Goal: Task Accomplishment & Management: Complete application form

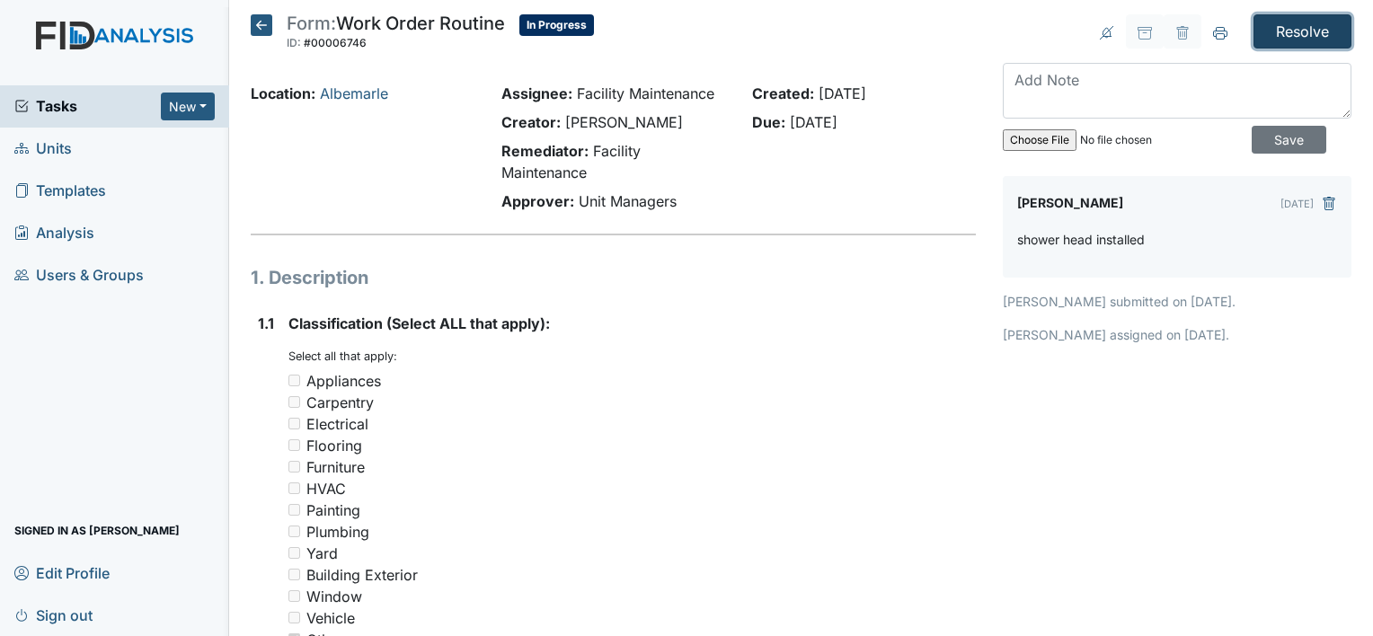
click at [1297, 26] on input "Resolve" at bounding box center [1302, 31] width 98 height 34
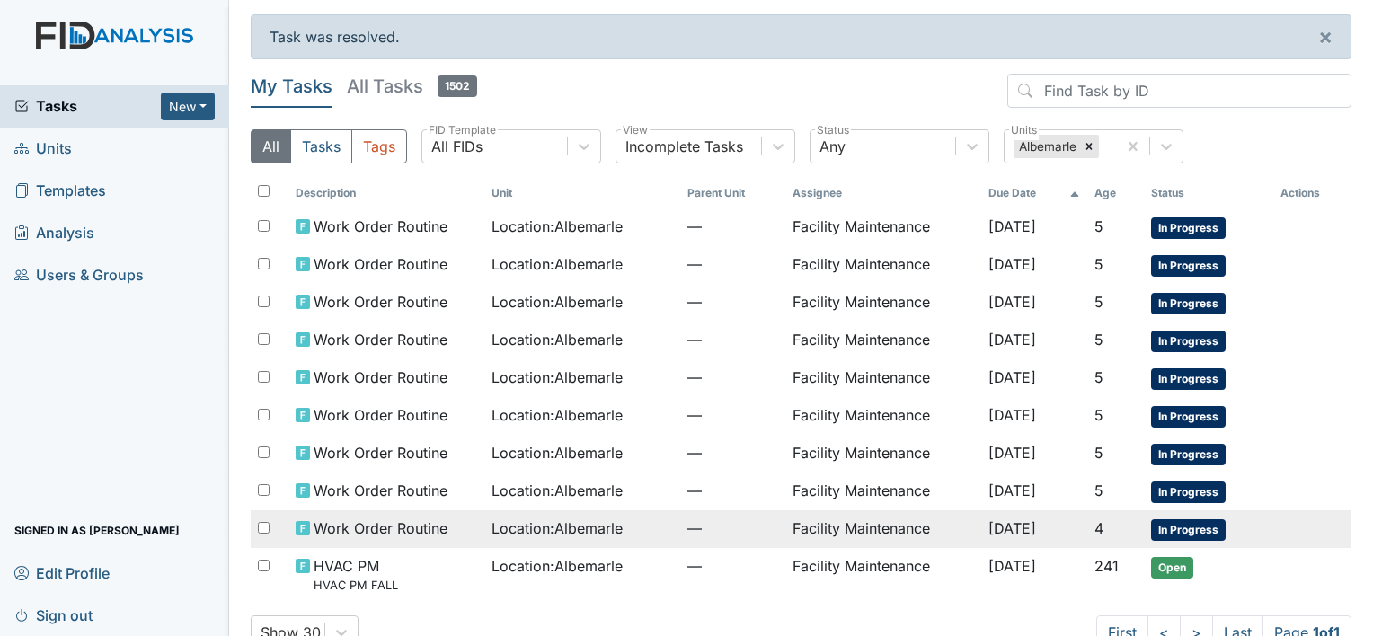
click at [689, 517] on span "—" at bounding box center [732, 528] width 90 height 22
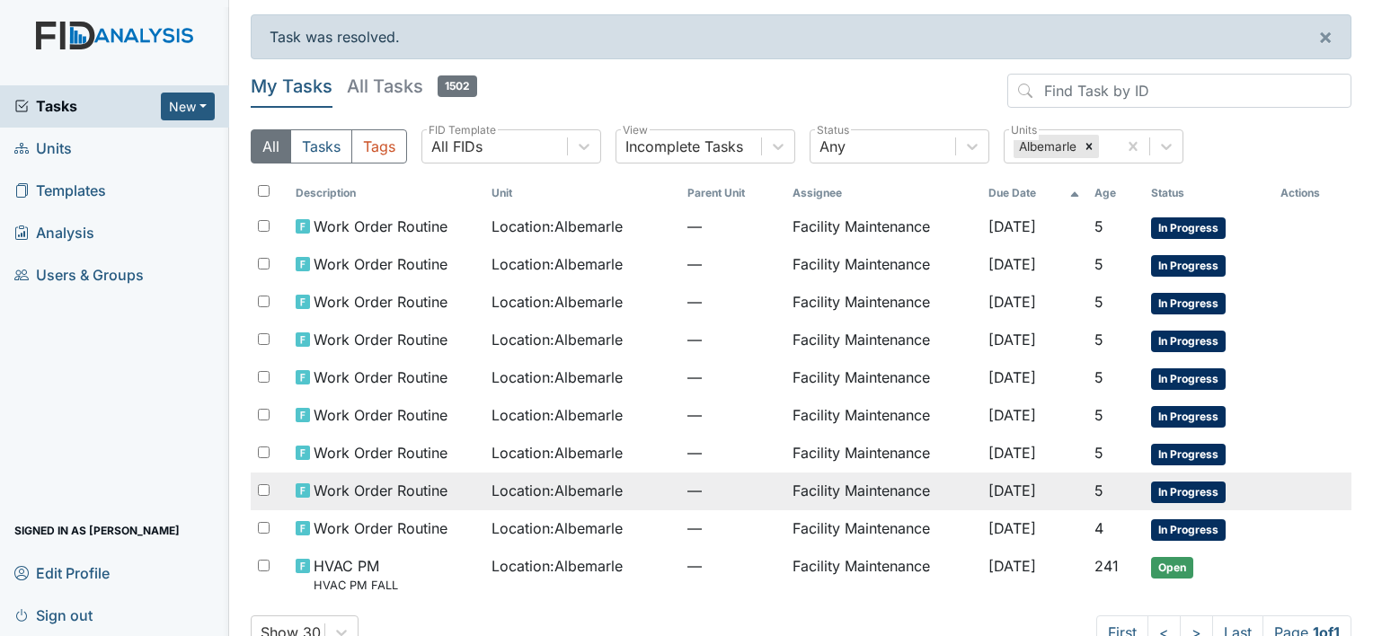
click at [373, 480] on span "Work Order Routine" at bounding box center [380, 491] width 134 height 22
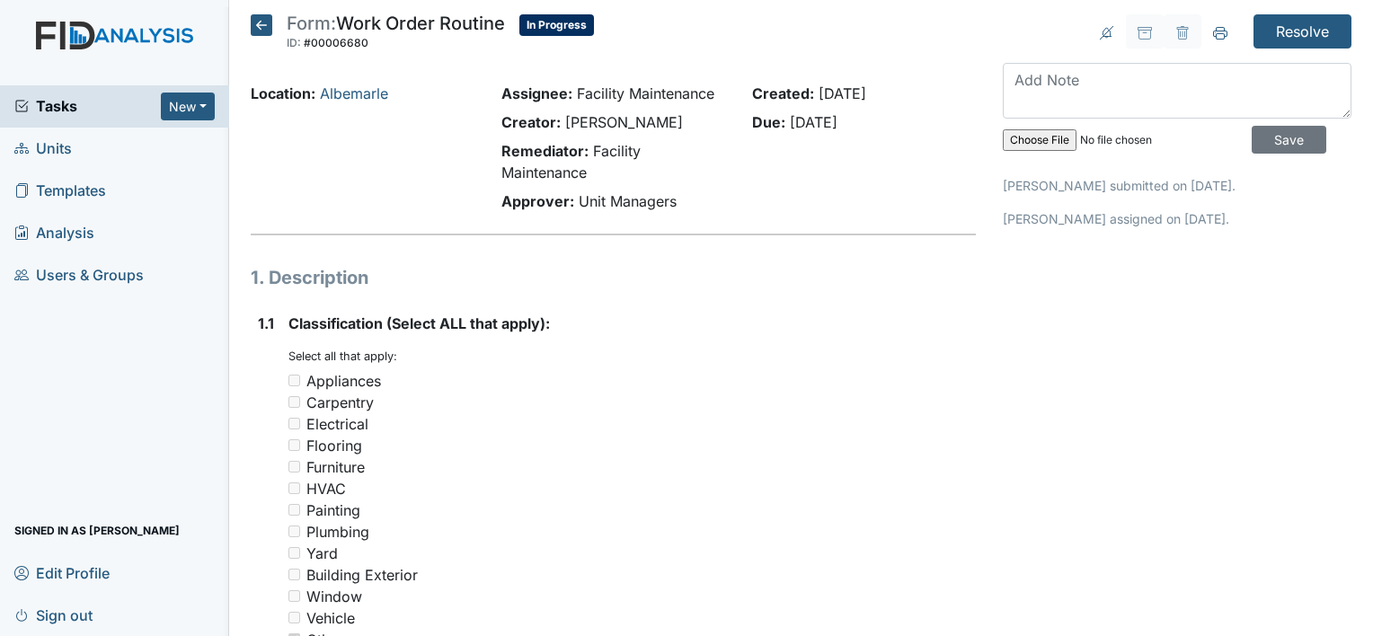
click at [1006, 80] on textarea at bounding box center [1176, 91] width 349 height 56
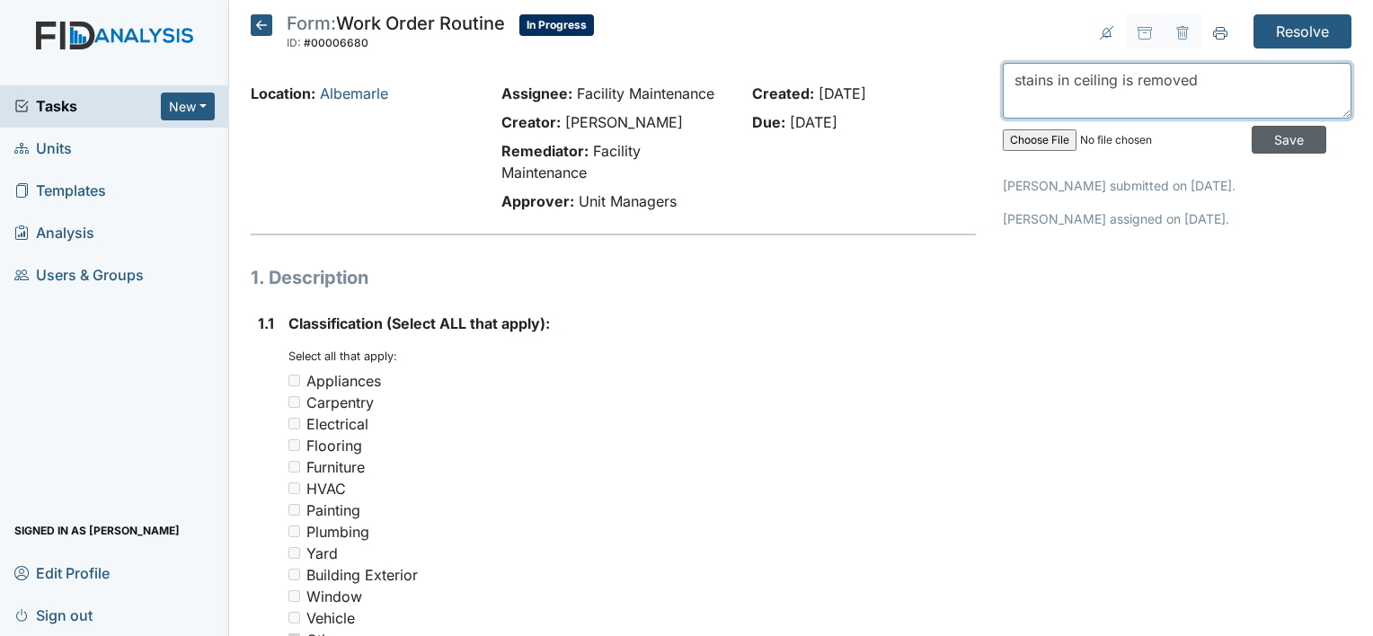
type textarea "stains in ceiling is removed"
click at [1261, 137] on input "Save" at bounding box center [1288, 140] width 75 height 28
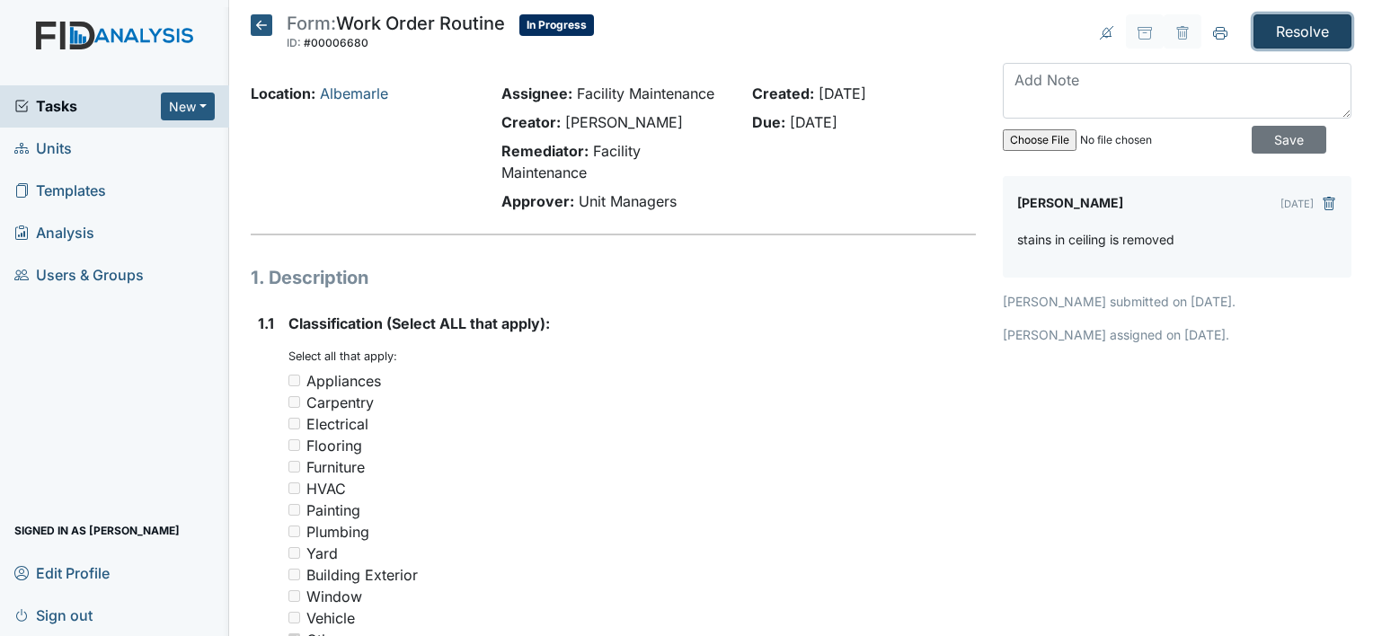
click at [1279, 29] on input "Resolve" at bounding box center [1302, 31] width 98 height 34
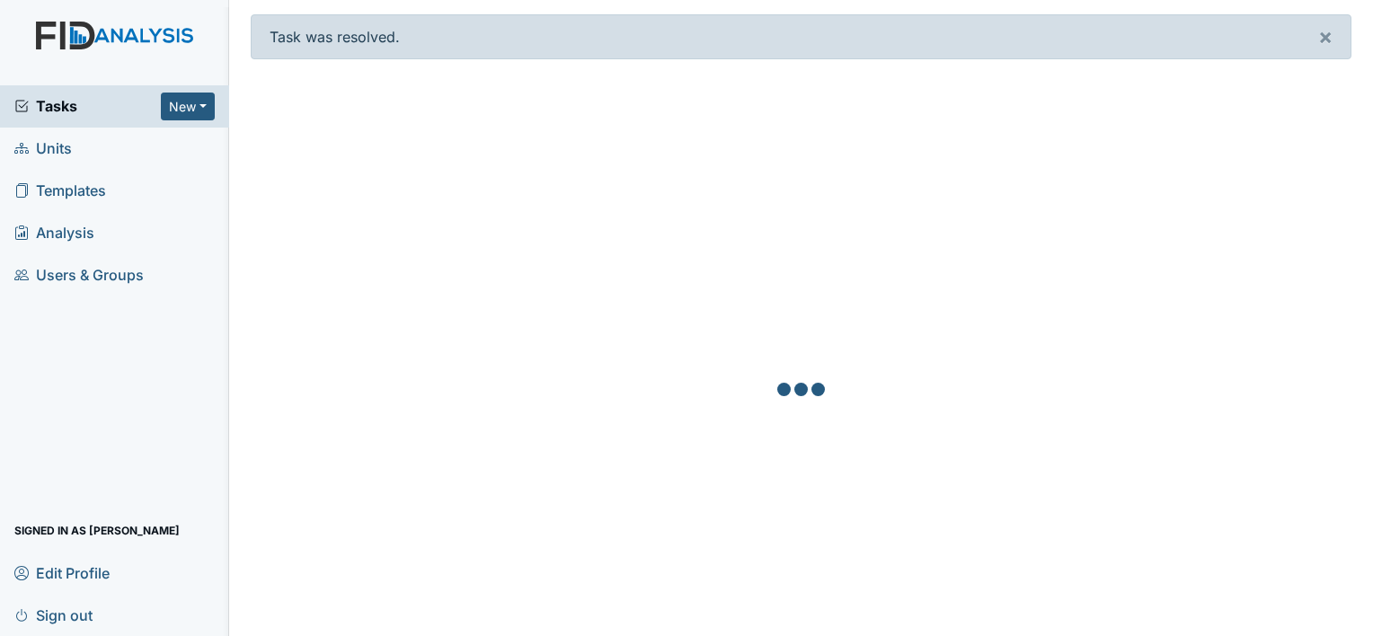
click at [1279, 29] on div "Task was resolved. ×" at bounding box center [801, 36] width 1100 height 45
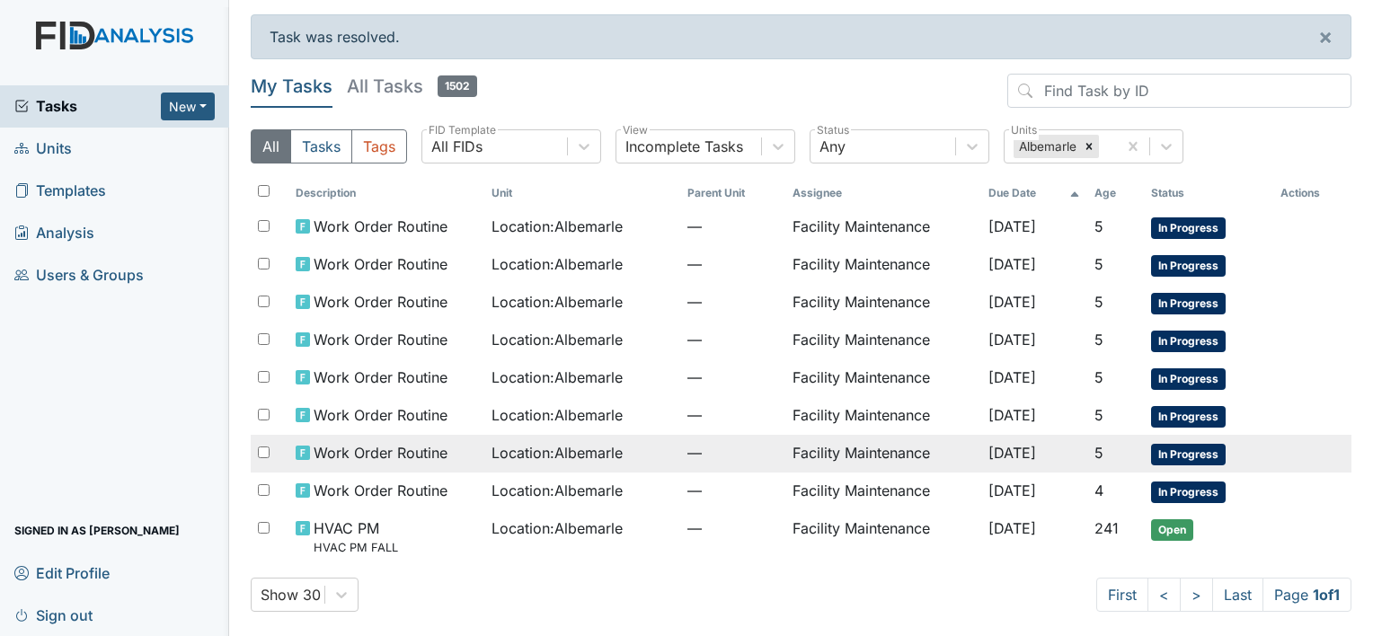
click at [517, 442] on span "Location : [GEOGRAPHIC_DATA]" at bounding box center [556, 453] width 131 height 22
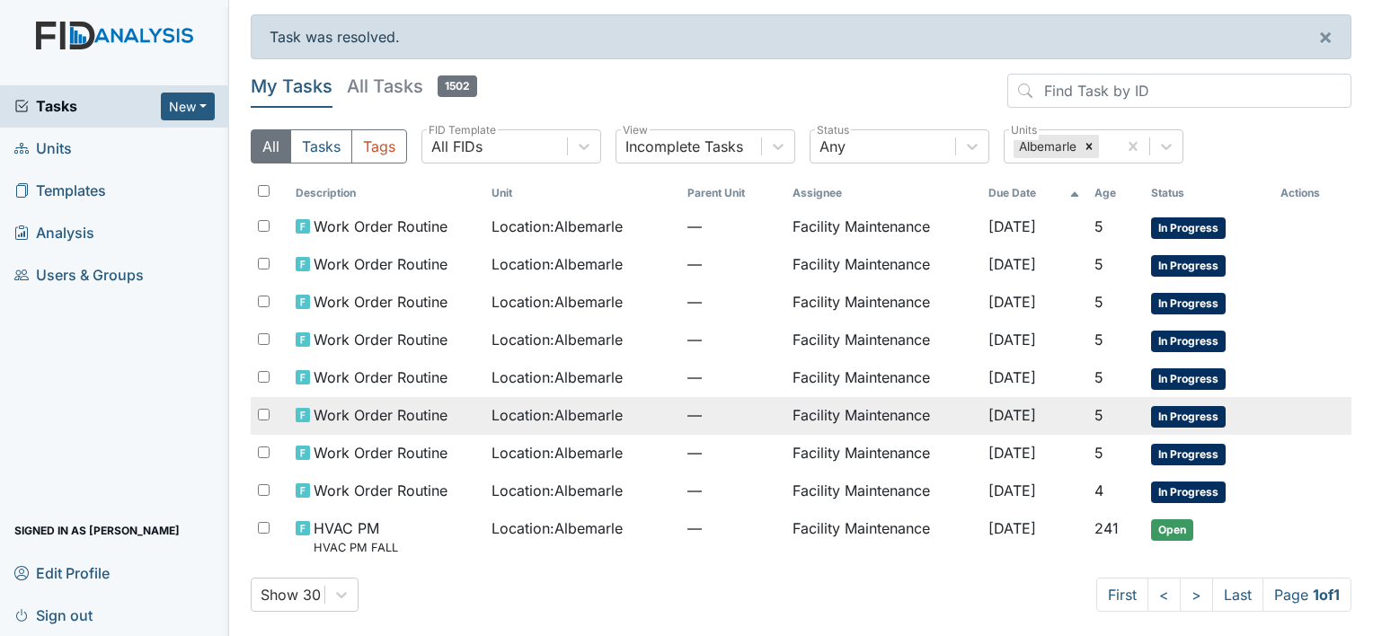
click at [360, 404] on span "Work Order Routine" at bounding box center [380, 415] width 134 height 22
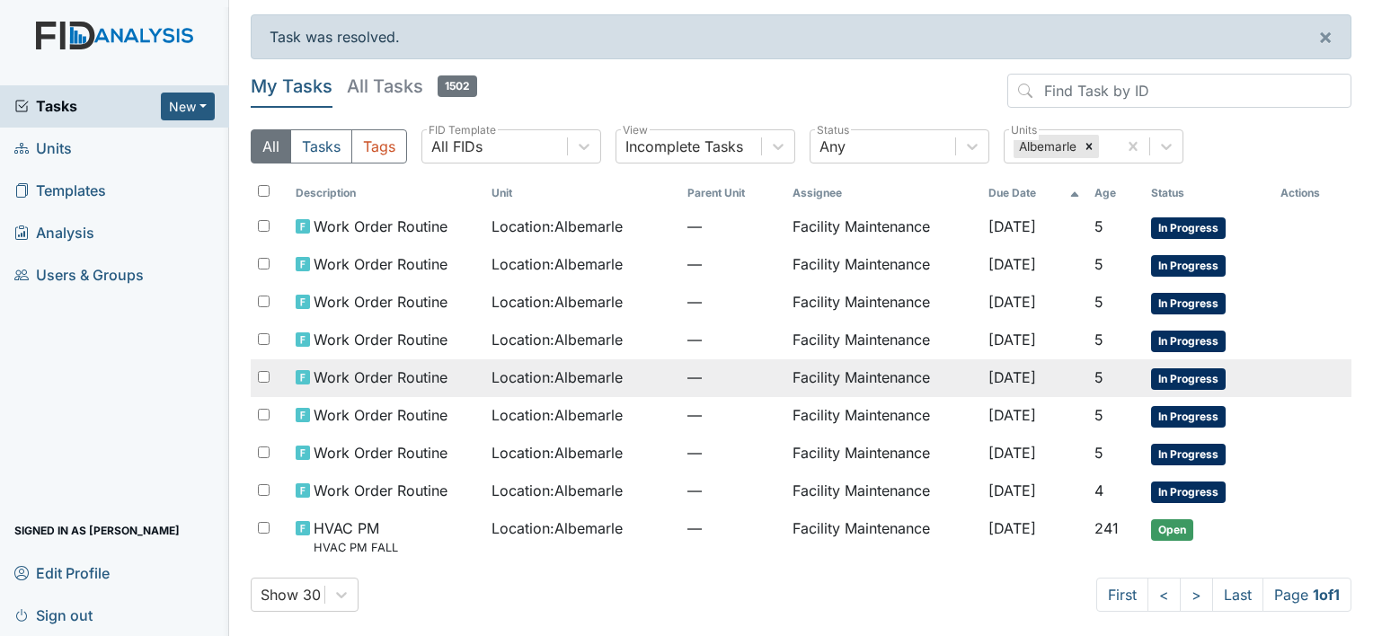
click at [366, 360] on td "Work Order Routine" at bounding box center [386, 378] width 196 height 38
click at [343, 366] on span "Work Order Routine" at bounding box center [380, 377] width 134 height 22
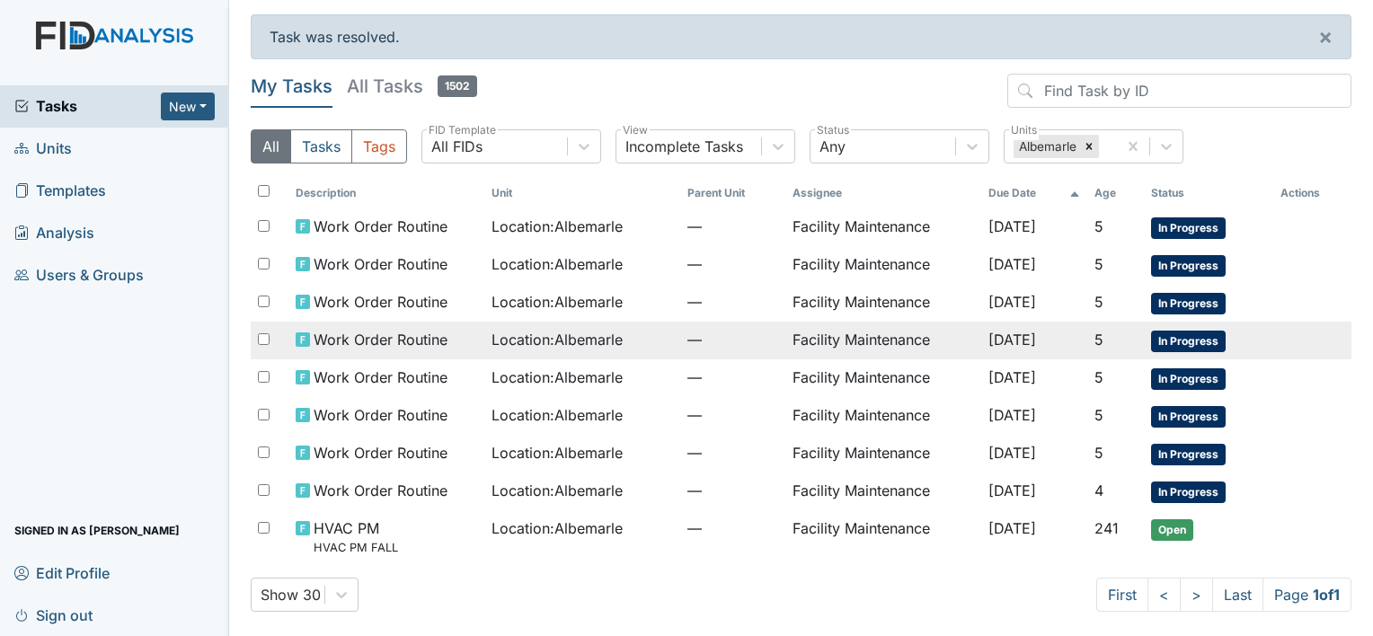
click at [437, 343] on span "Work Order Routine" at bounding box center [380, 340] width 134 height 22
click at [352, 331] on span "Work Order Routine" at bounding box center [380, 340] width 134 height 22
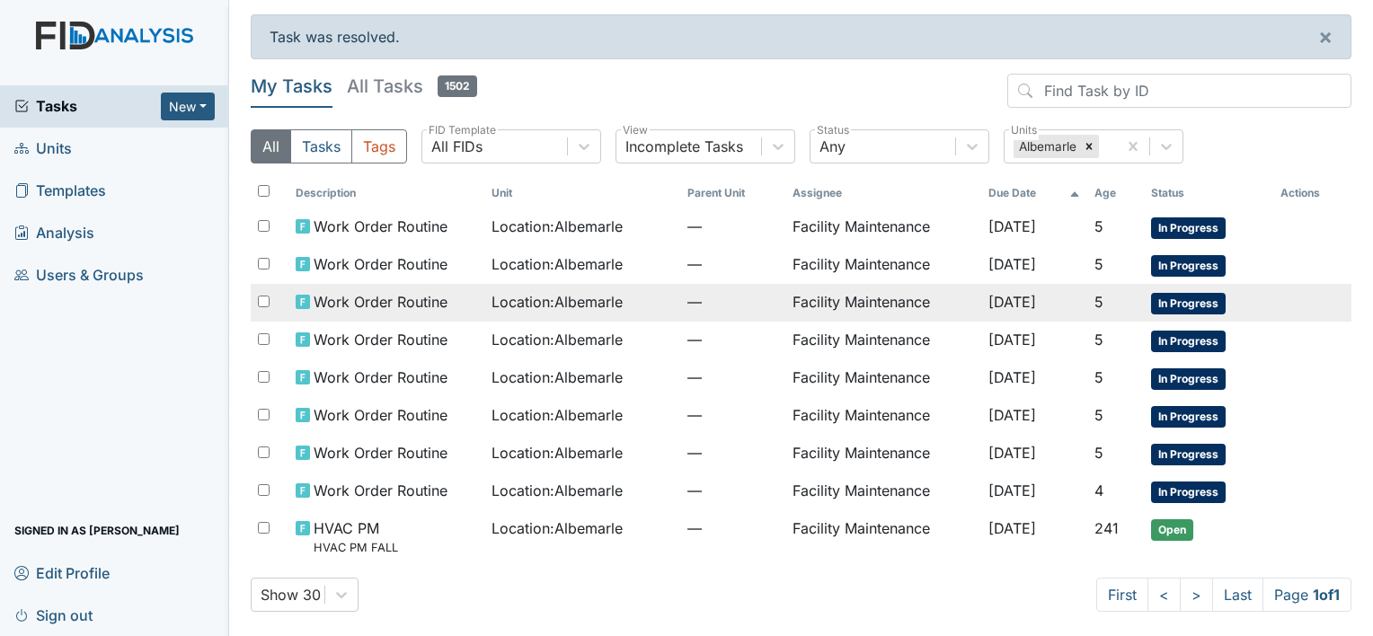
click at [365, 294] on span "Work Order Routine" at bounding box center [380, 302] width 134 height 22
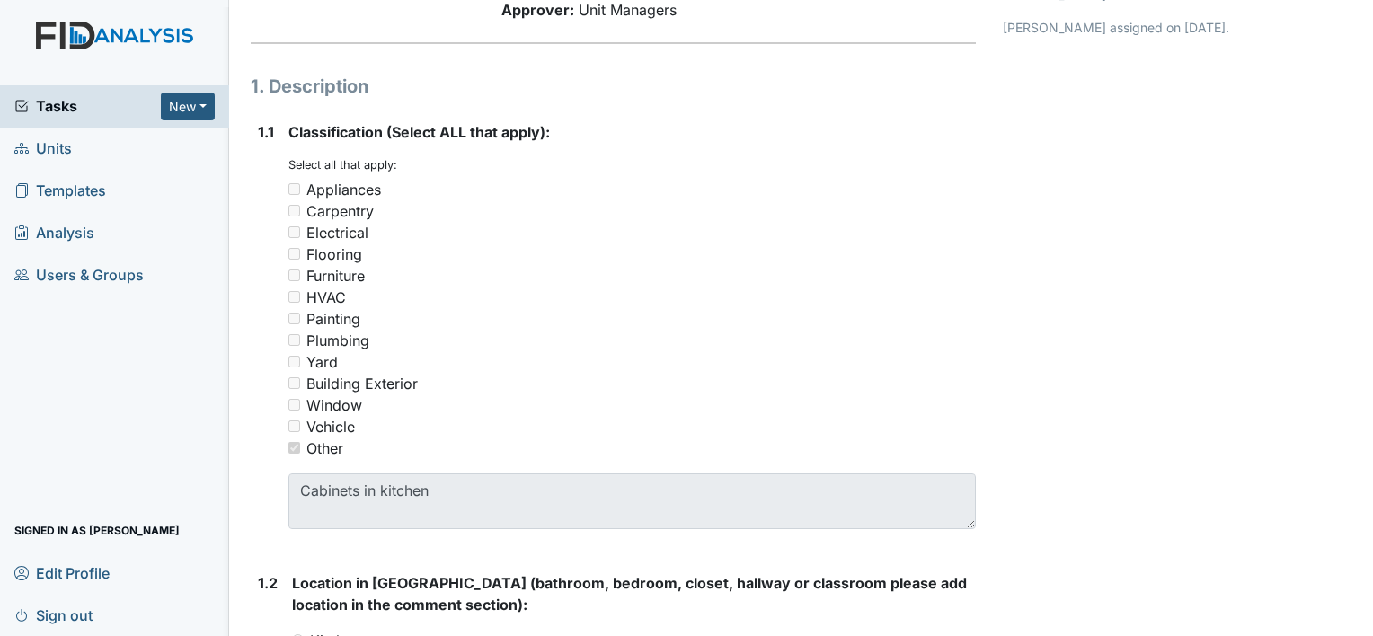
scroll to position [59, 0]
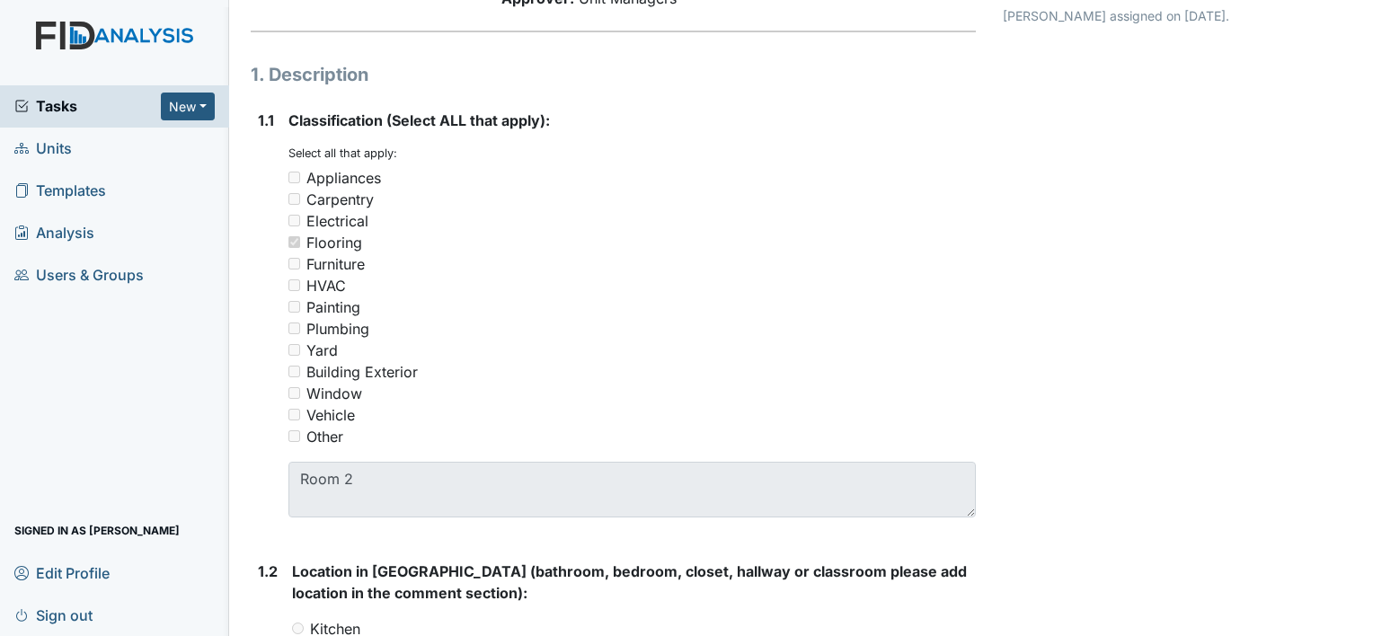
scroll to position [119, 0]
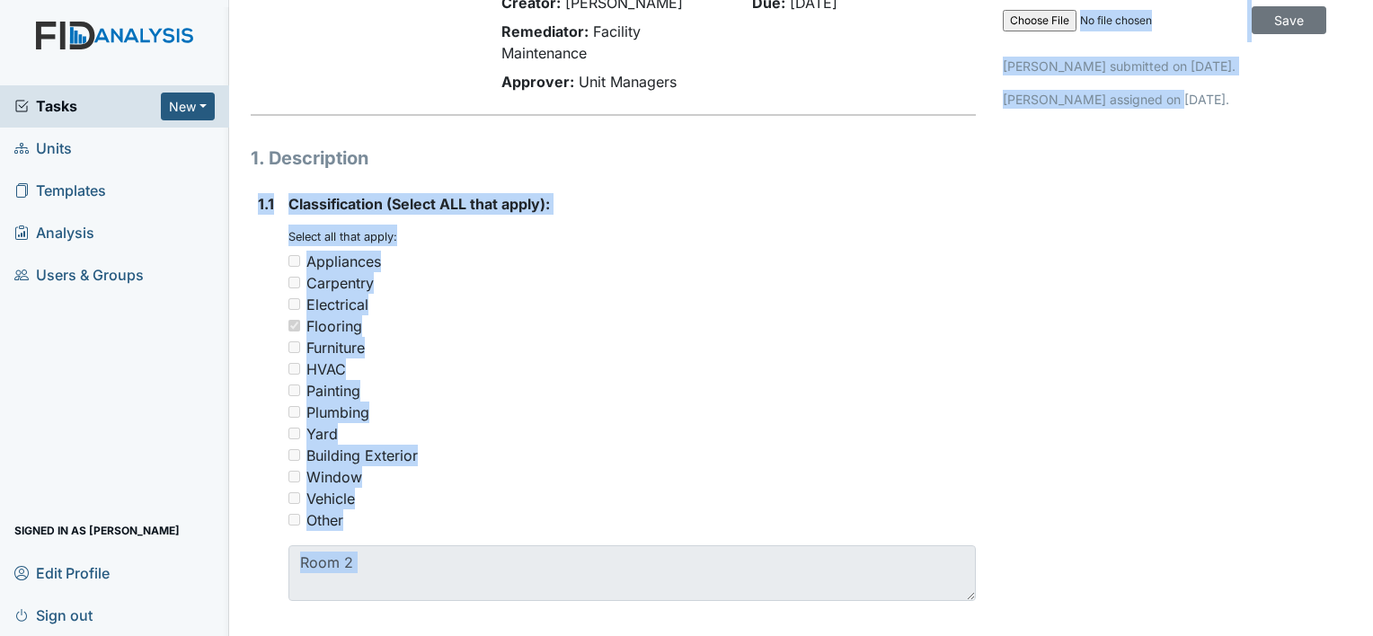
drag, startPoint x: 896, startPoint y: 128, endPoint x: 1163, endPoint y: 84, distance: 270.2
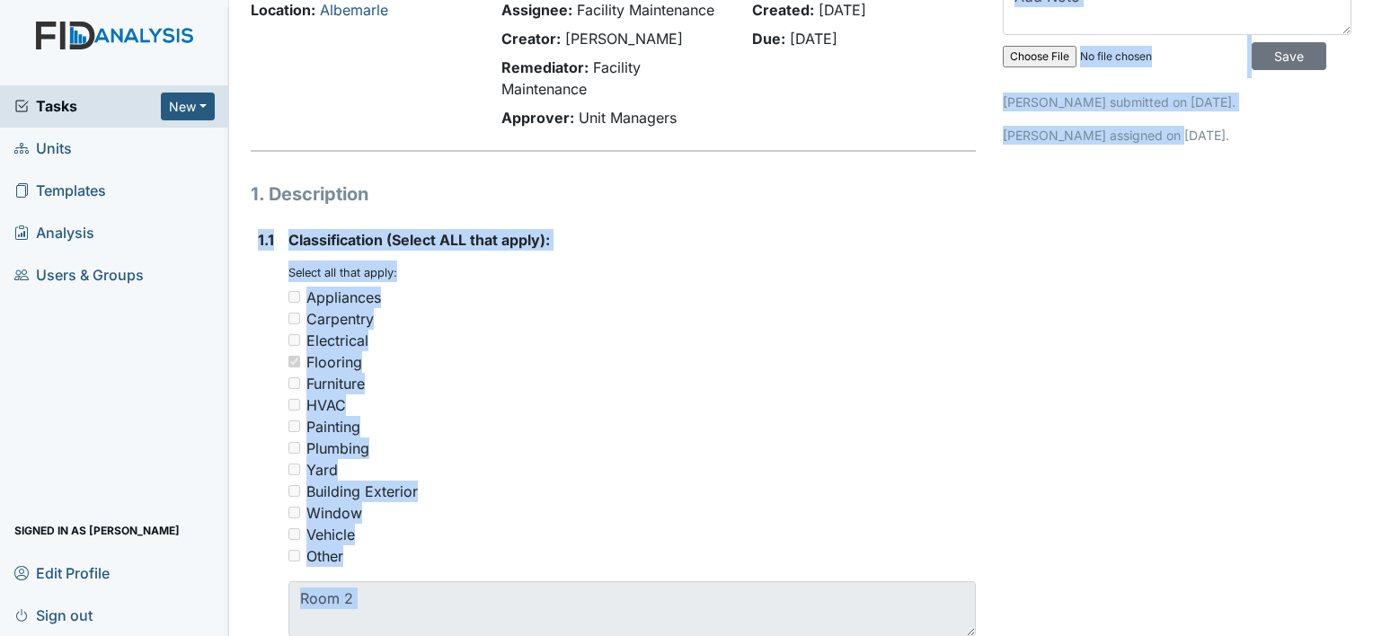
scroll to position [0, 0]
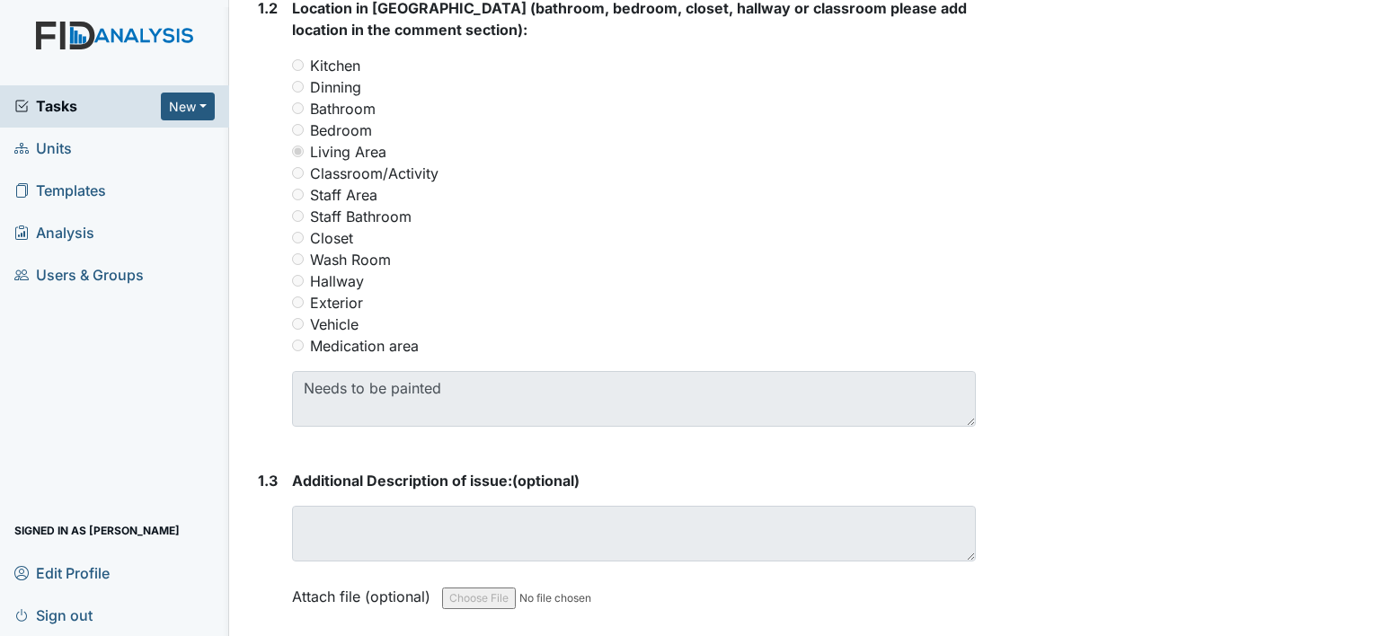
scroll to position [778, 0]
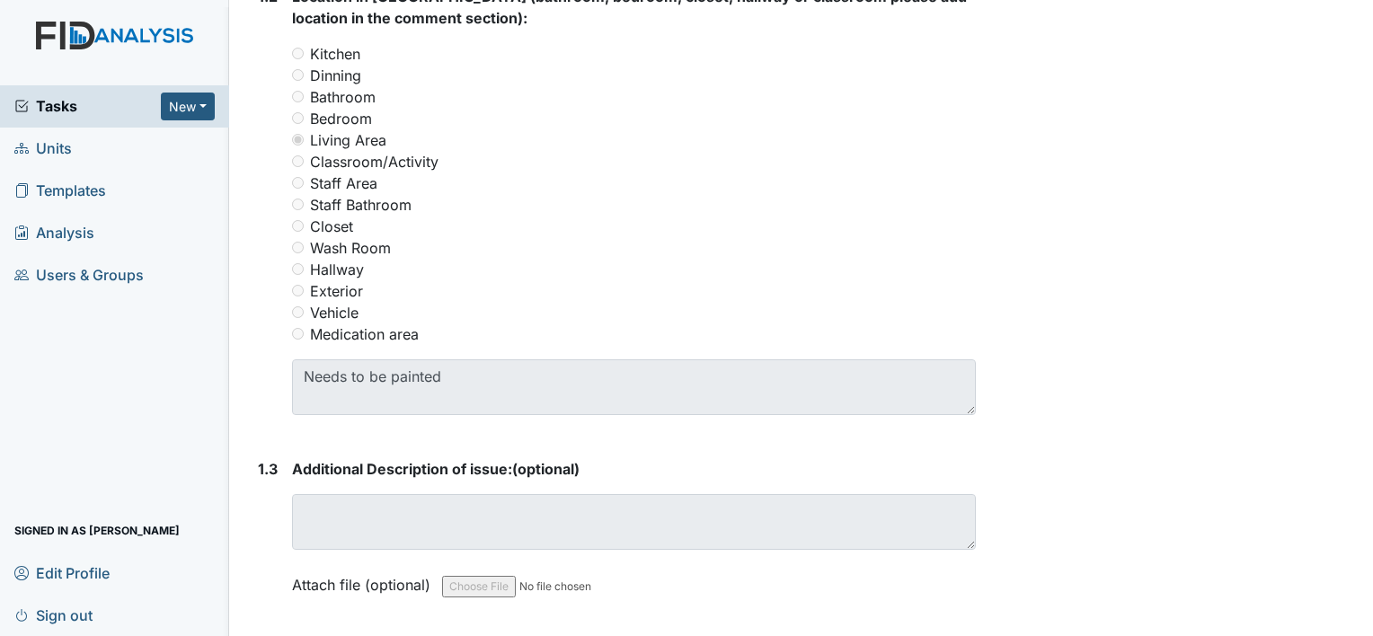
click at [1355, 7] on main "Form: Work Order Routine ID: #00006676 In Progress Autosaving... Location: Albe…" at bounding box center [800, 318] width 1143 height 636
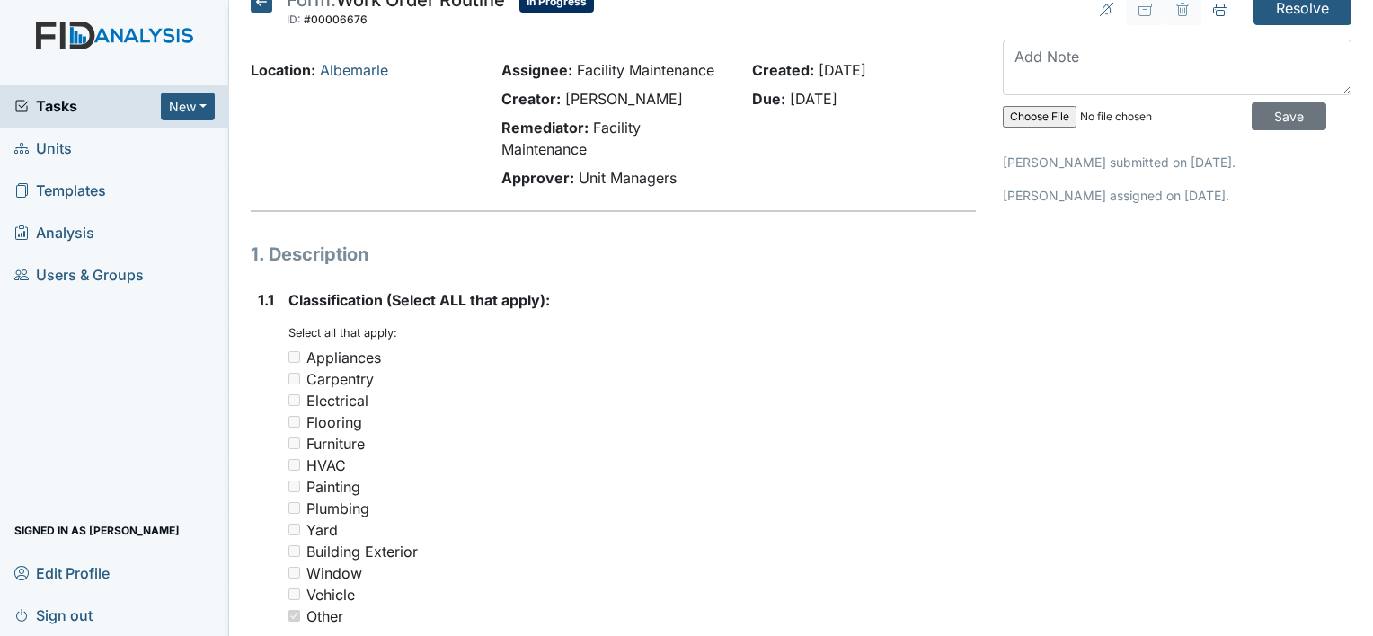
scroll to position [0, 0]
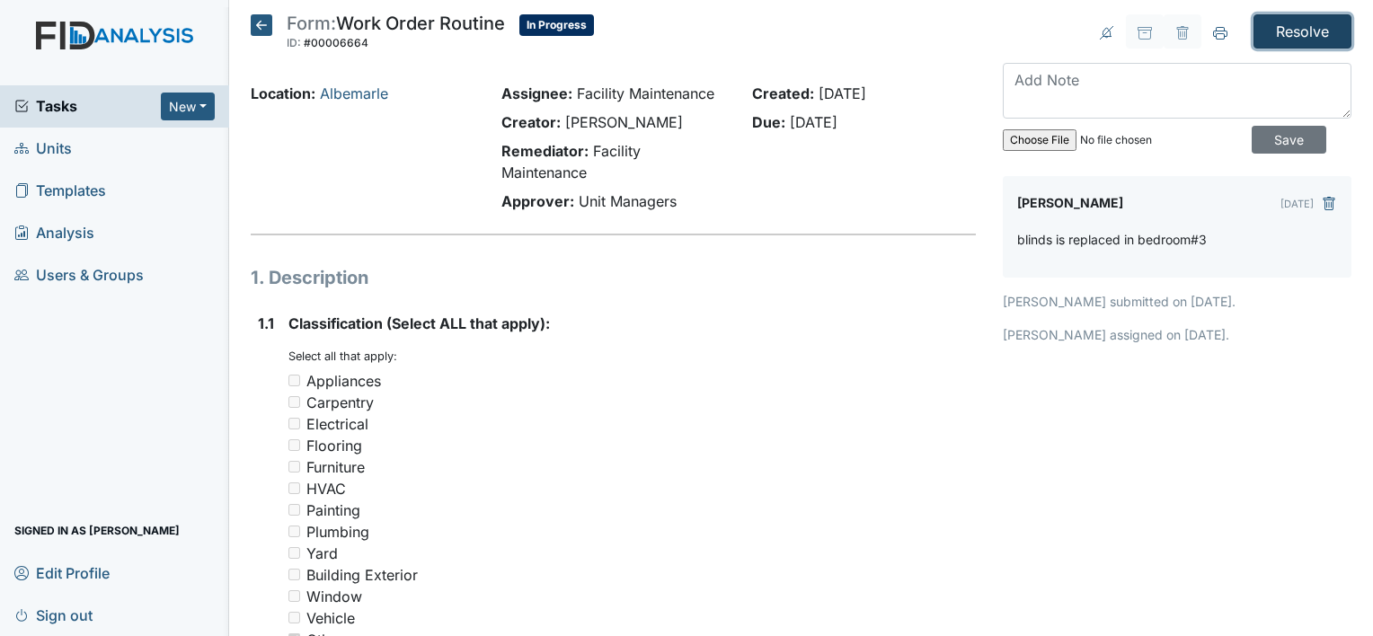
click at [1293, 26] on input "Resolve" at bounding box center [1302, 31] width 98 height 34
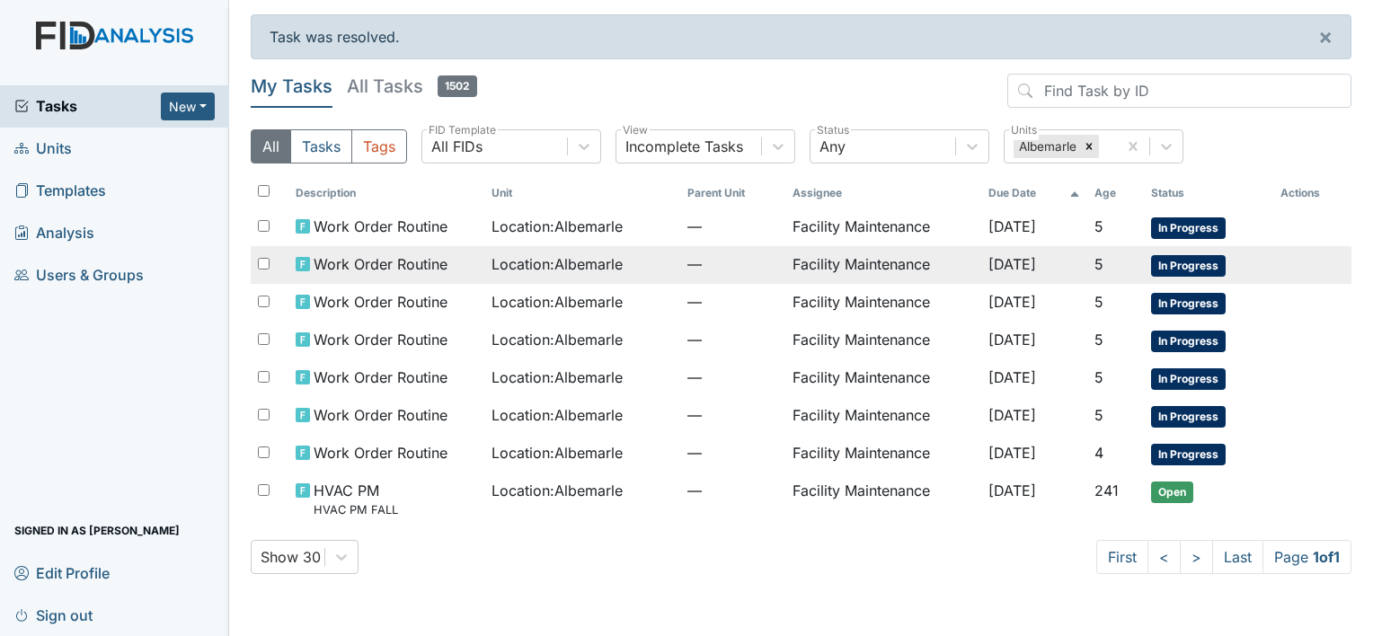
click at [432, 256] on span "Work Order Routine" at bounding box center [380, 264] width 134 height 22
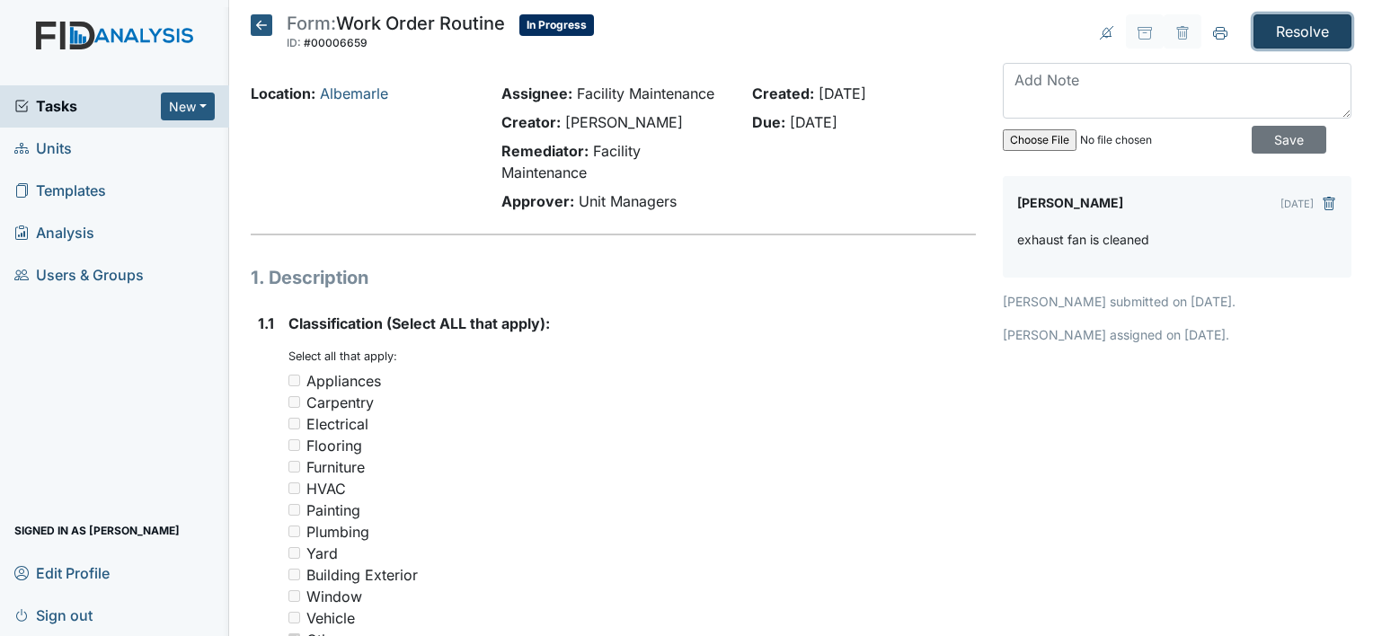
click at [1294, 35] on input "Resolve" at bounding box center [1302, 31] width 98 height 34
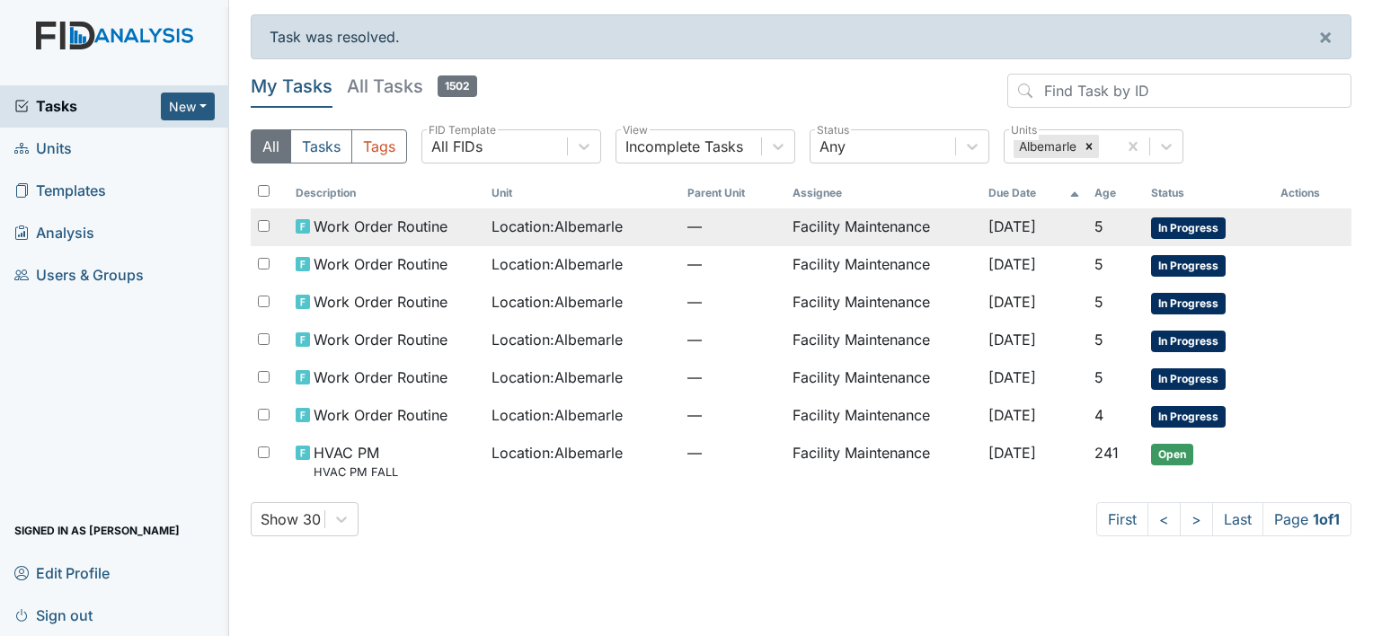
click at [570, 222] on span "Location : Albemarle" at bounding box center [556, 227] width 131 height 22
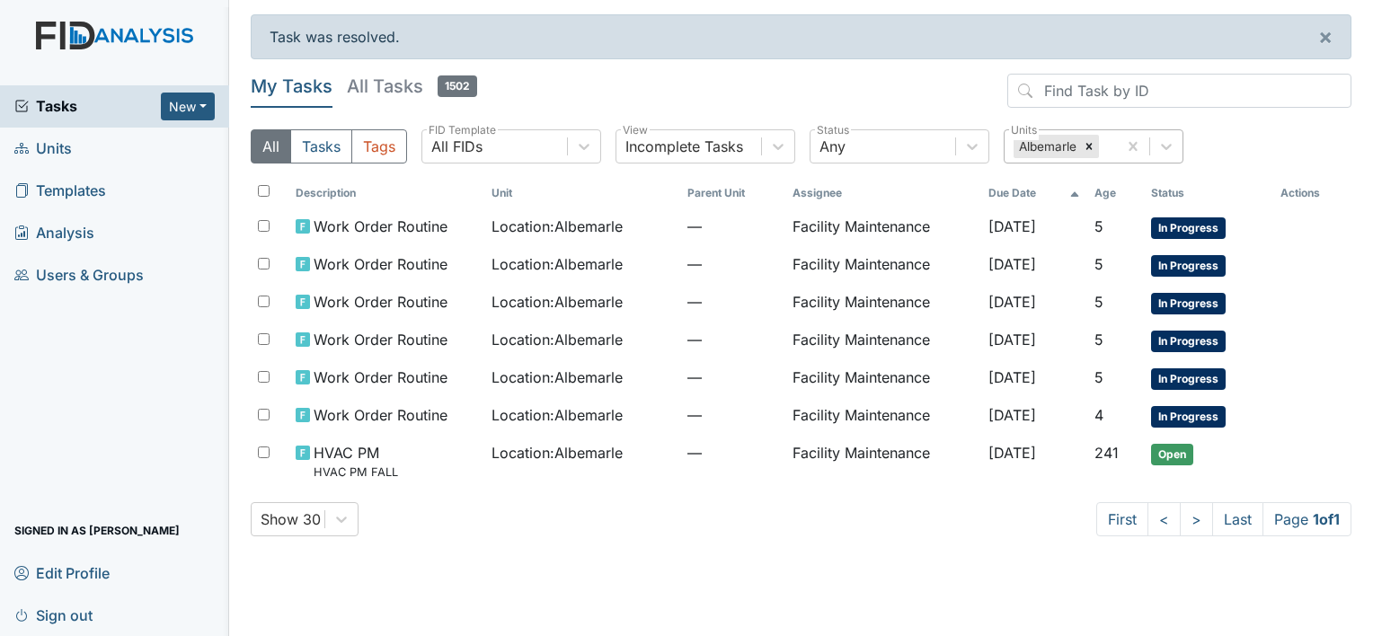
click at [1046, 137] on div "Albemarle" at bounding box center [1046, 146] width 66 height 23
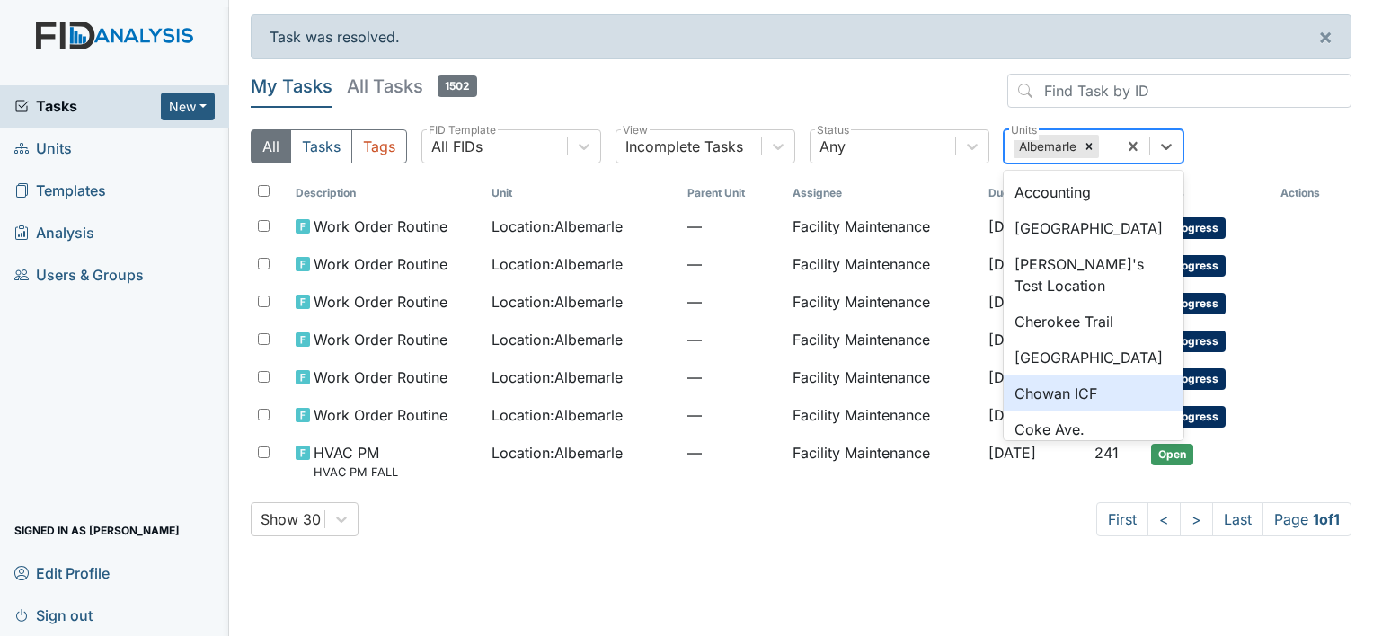
click at [1063, 385] on div "Chowan ICF" at bounding box center [1093, 393] width 180 height 36
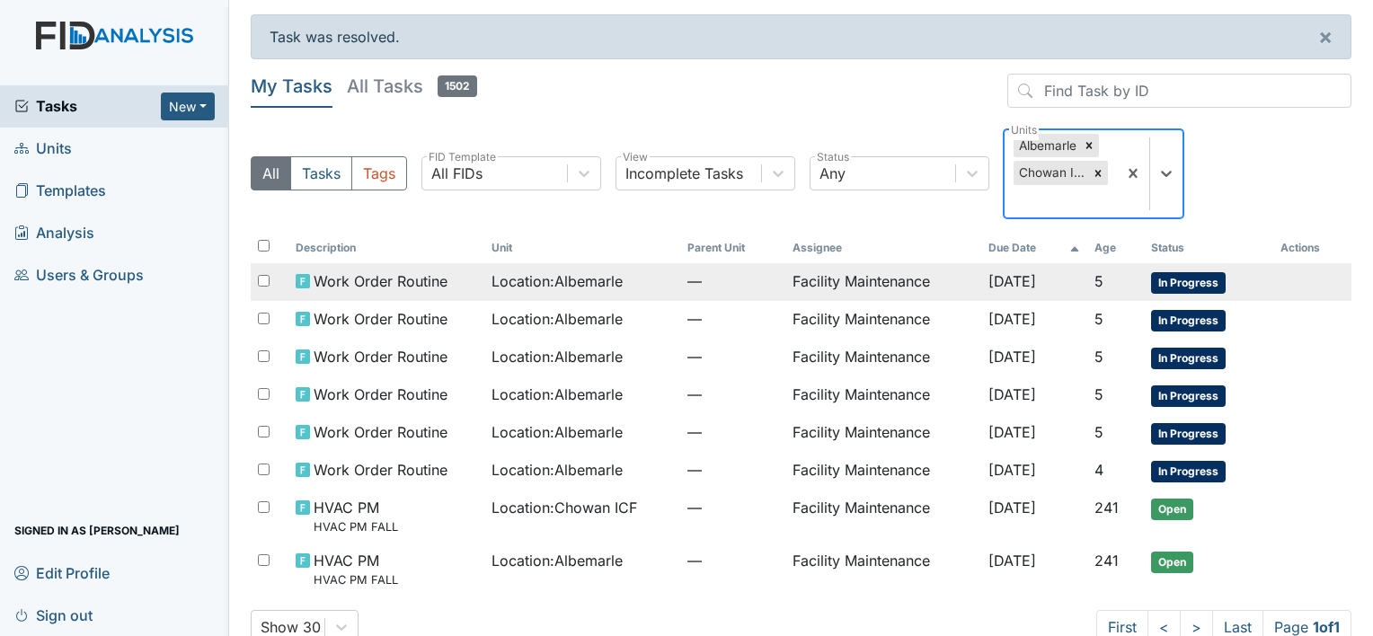
click at [810, 273] on td "Facility Maintenance" at bounding box center [883, 282] width 196 height 38
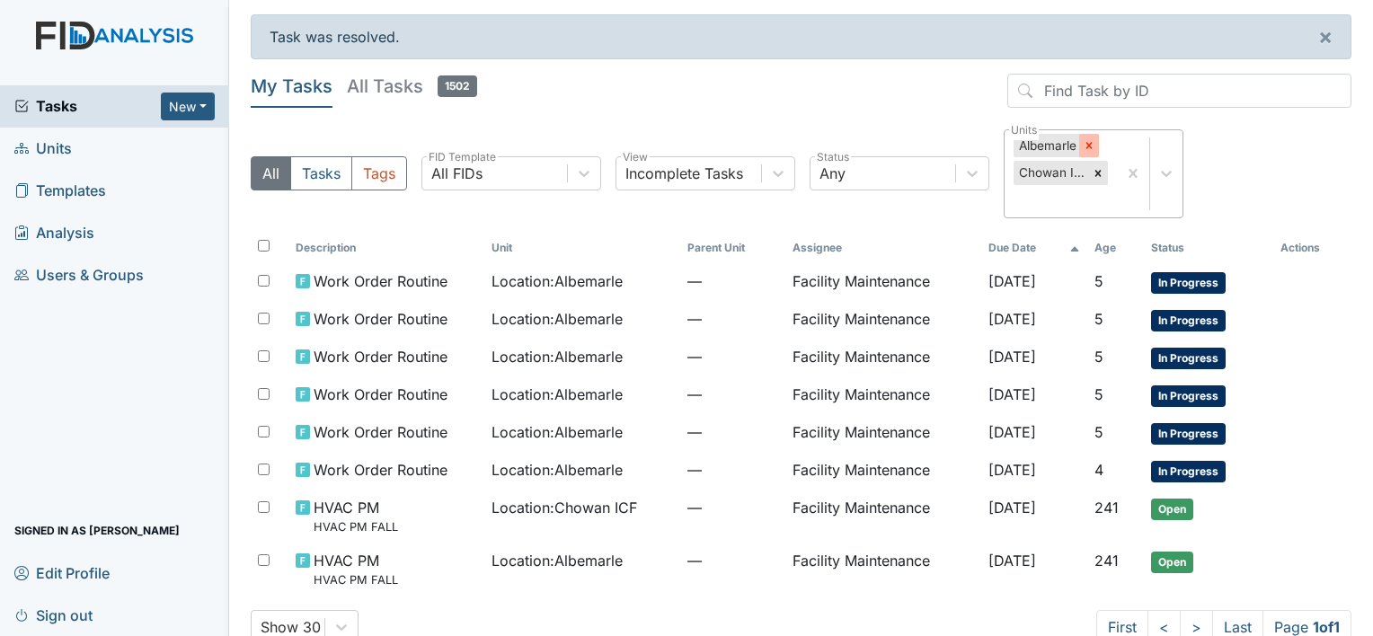
click at [1090, 139] on icon at bounding box center [1088, 145] width 13 height 13
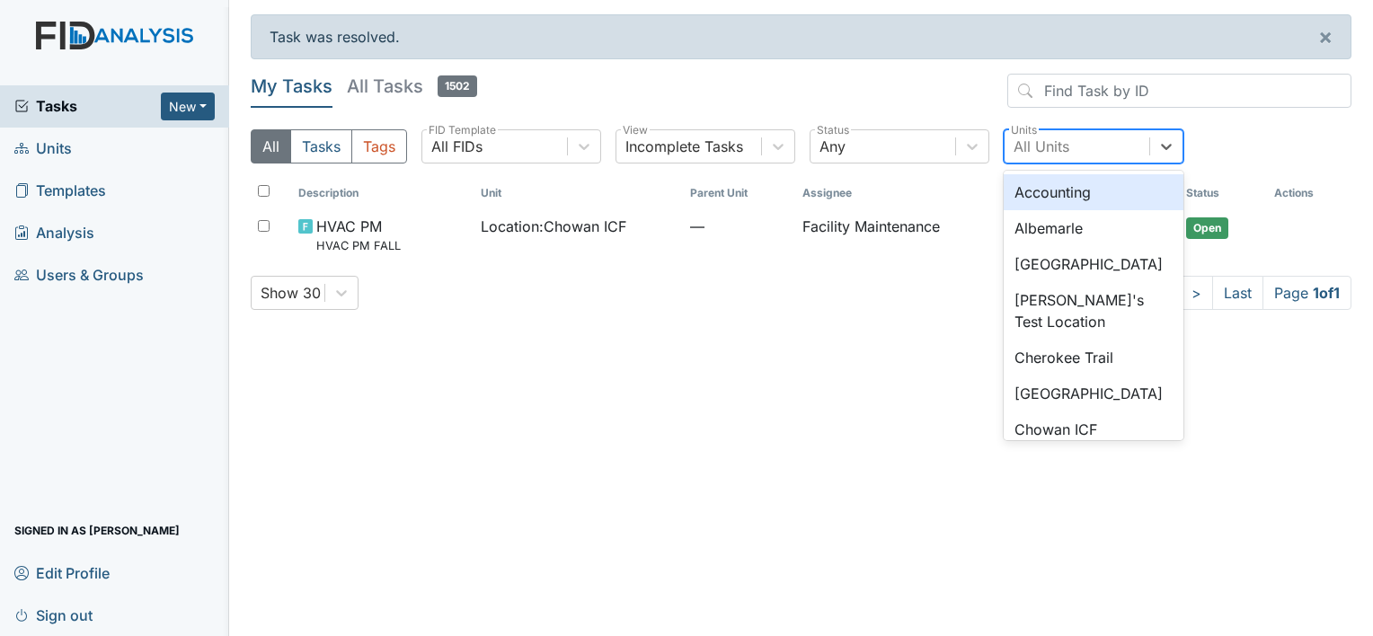
click at [1073, 138] on div "All Units" at bounding box center [1076, 146] width 145 height 32
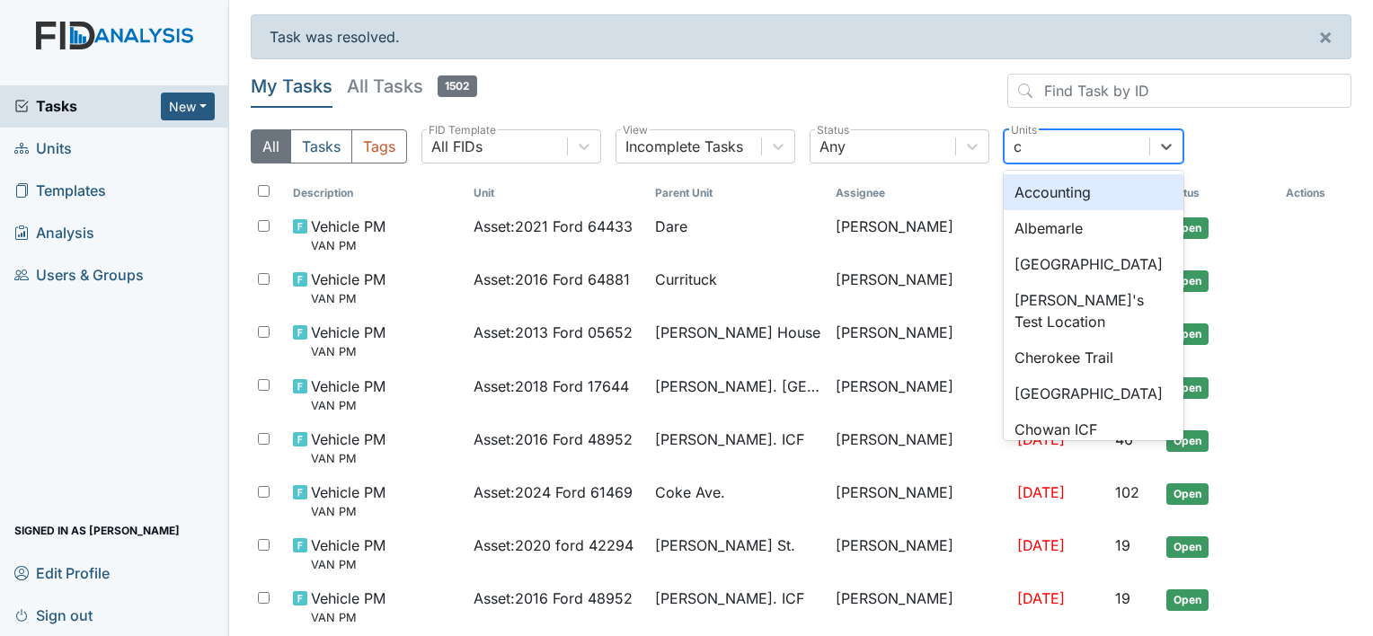
type input "co"
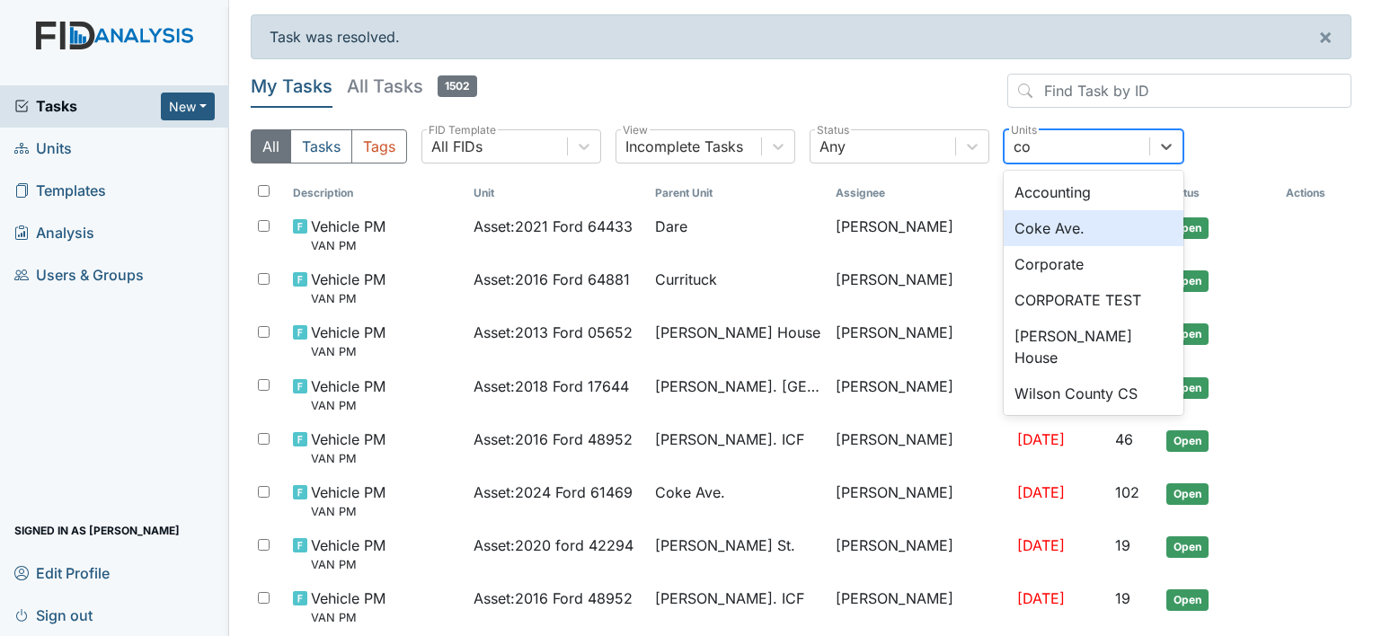
click at [1077, 228] on div "Coke Ave." at bounding box center [1093, 228] width 180 height 36
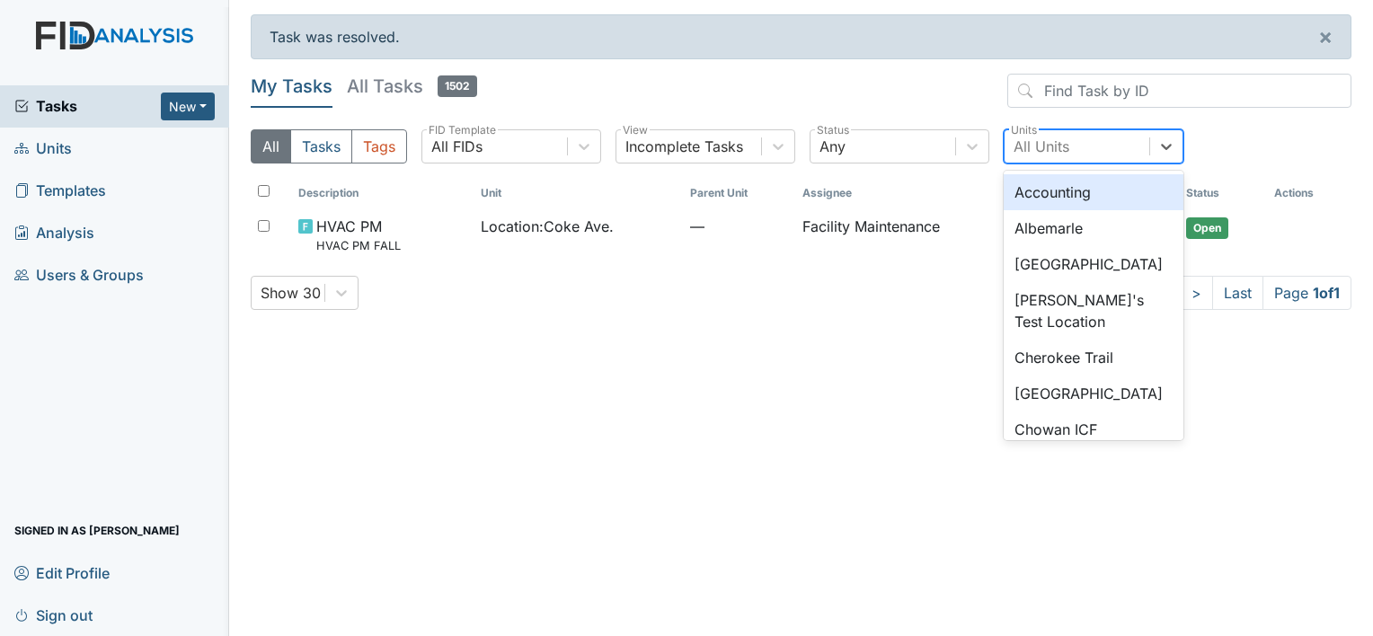
click at [1037, 146] on div "All Units" at bounding box center [1041, 147] width 56 height 22
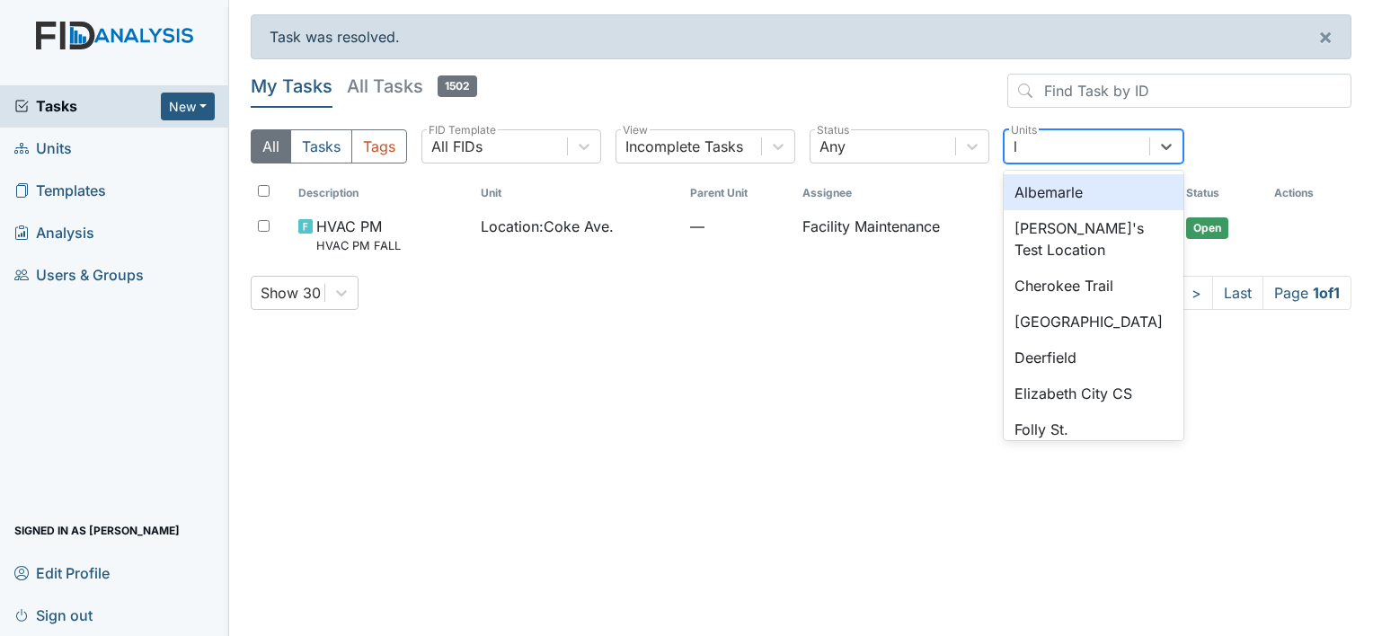
type input "lu"
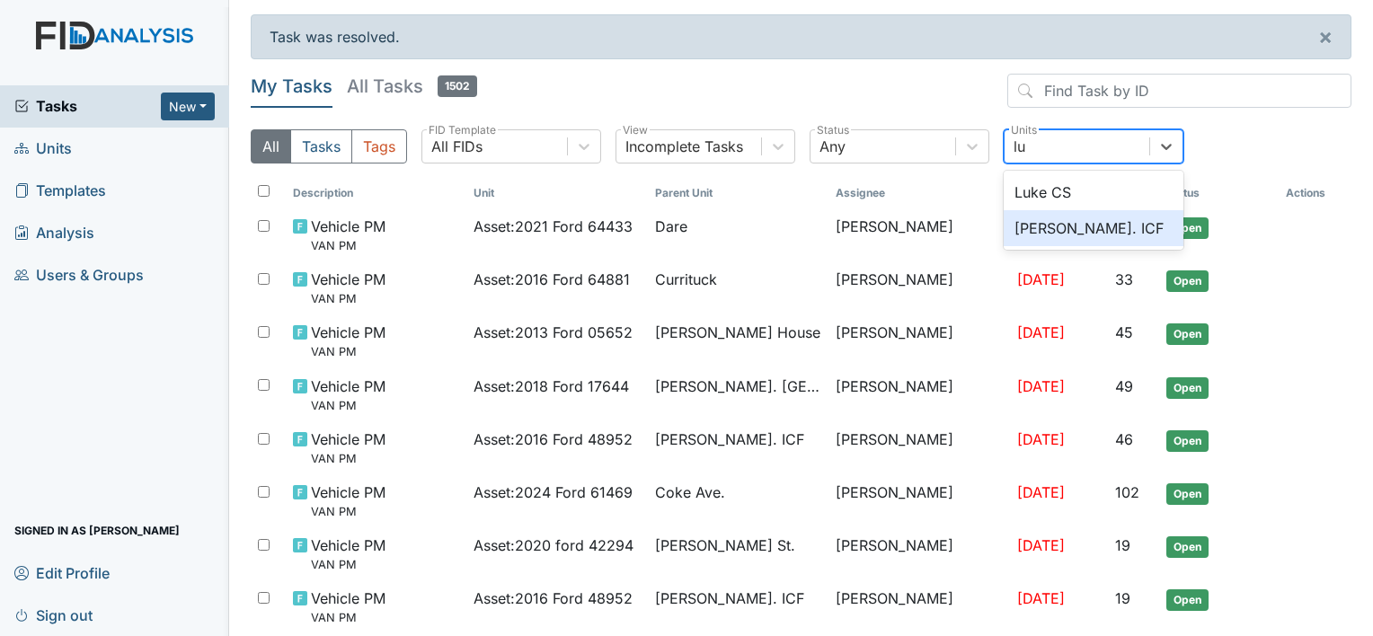
click at [1055, 226] on div "[PERSON_NAME]. ICF" at bounding box center [1093, 228] width 180 height 36
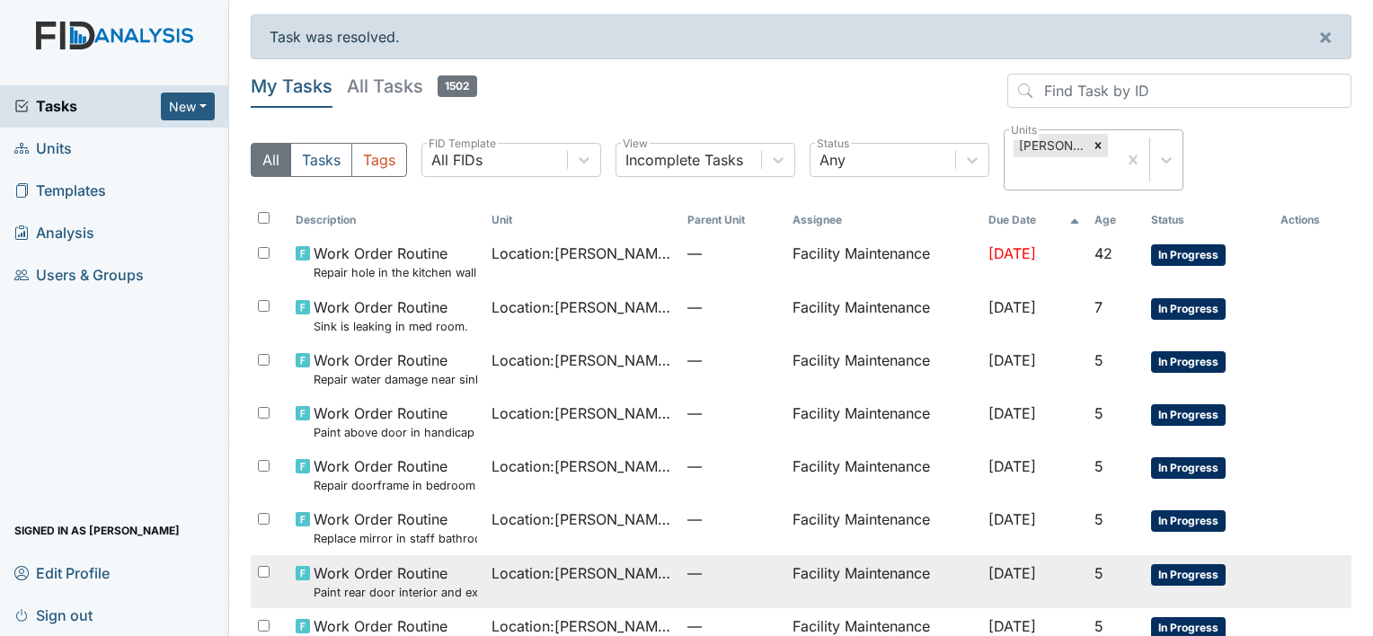
click at [563, 558] on td "Location : Luke St. ICF" at bounding box center [582, 581] width 196 height 53
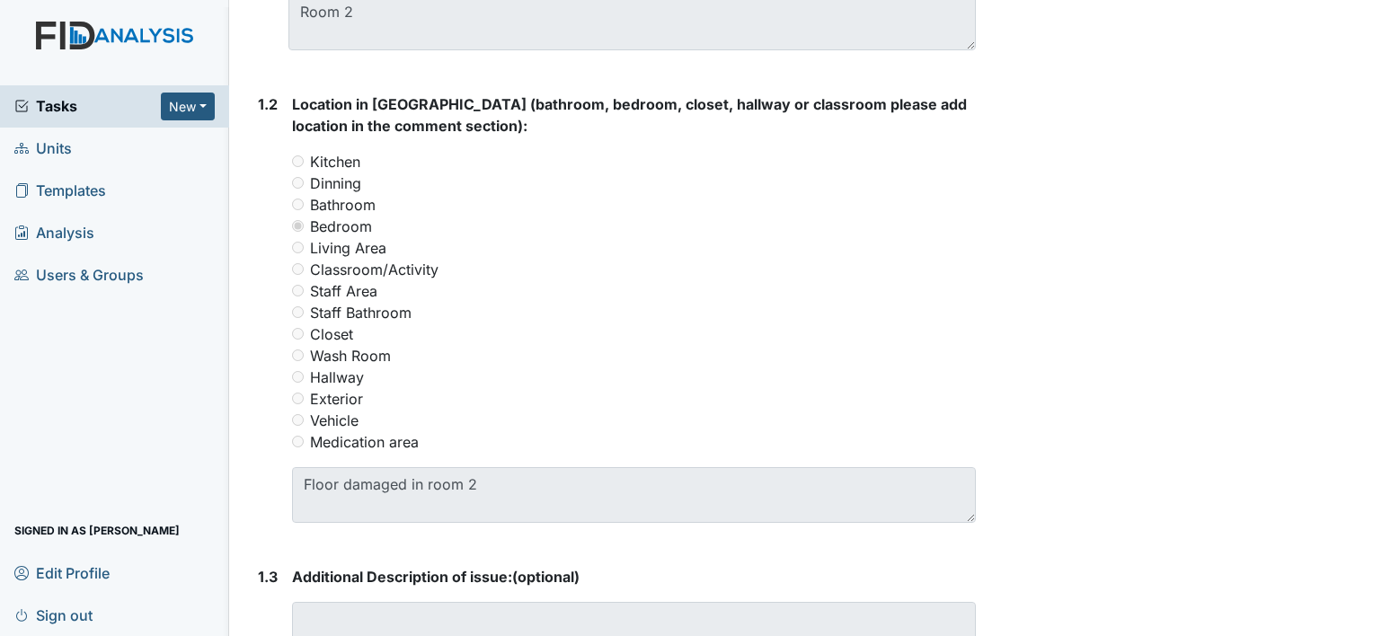
scroll to position [114, 0]
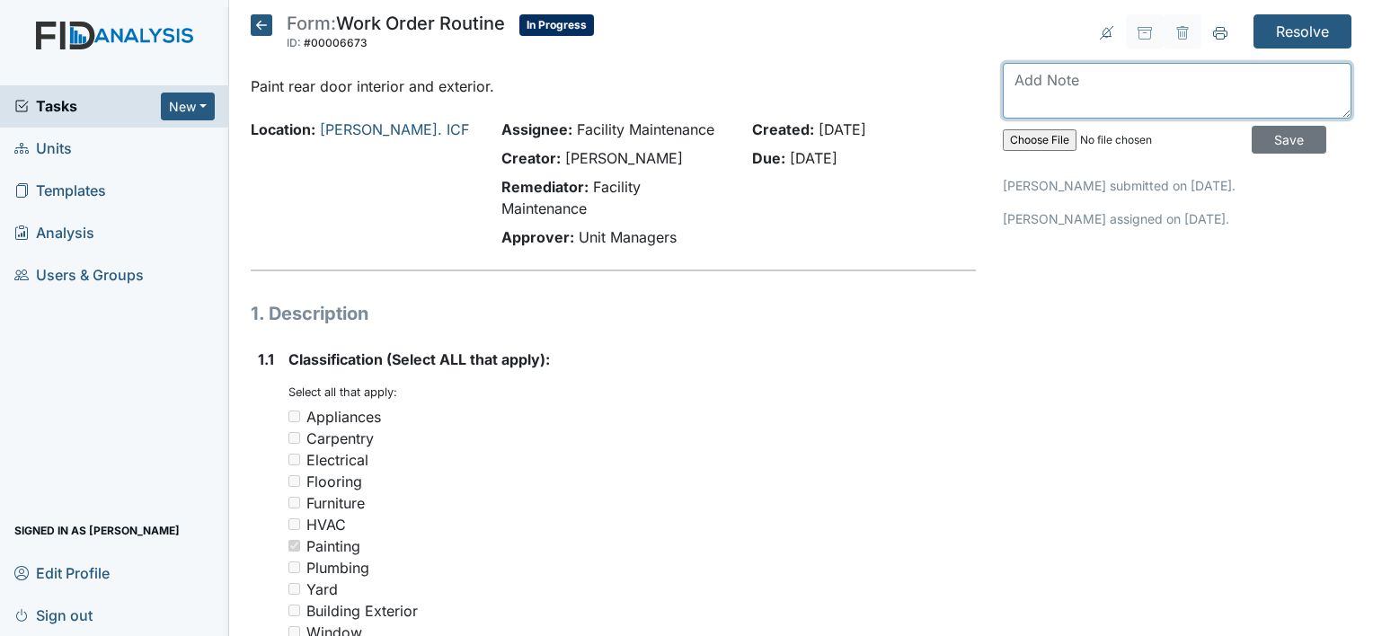
click at [1027, 68] on textarea at bounding box center [1176, 91] width 349 height 56
type textarea "rear door interior and exterior is painted"
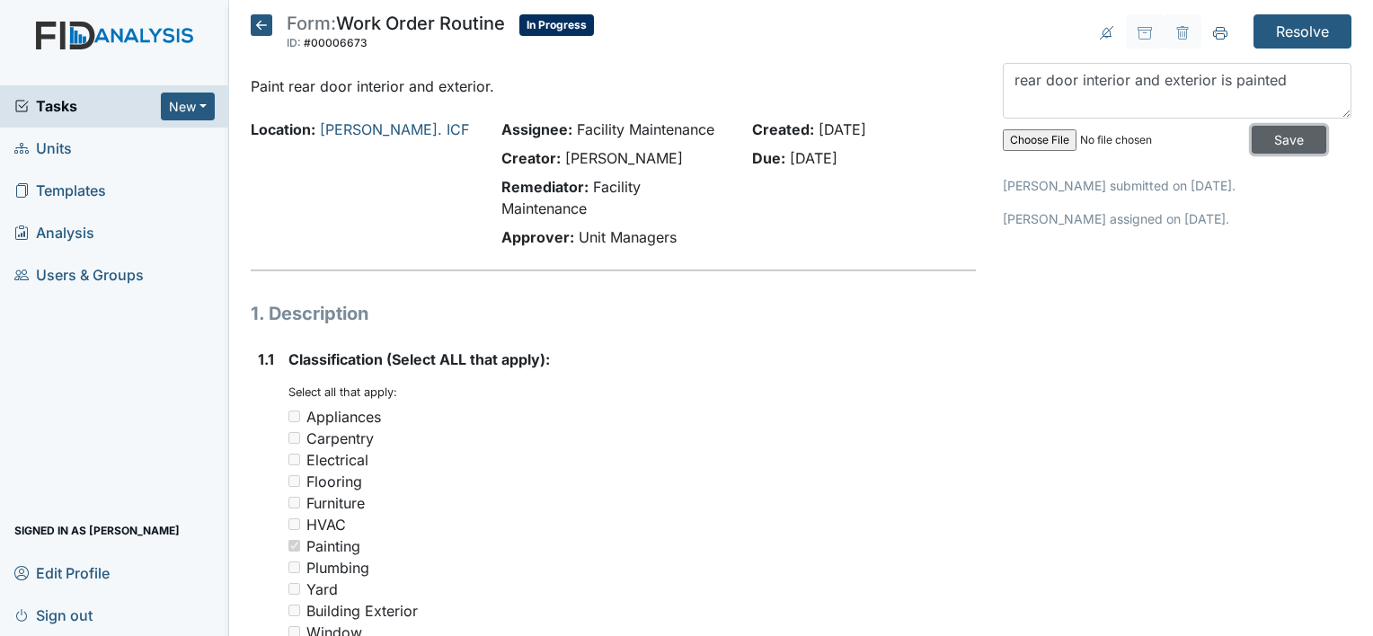
click at [1261, 129] on input "Save" at bounding box center [1288, 140] width 75 height 28
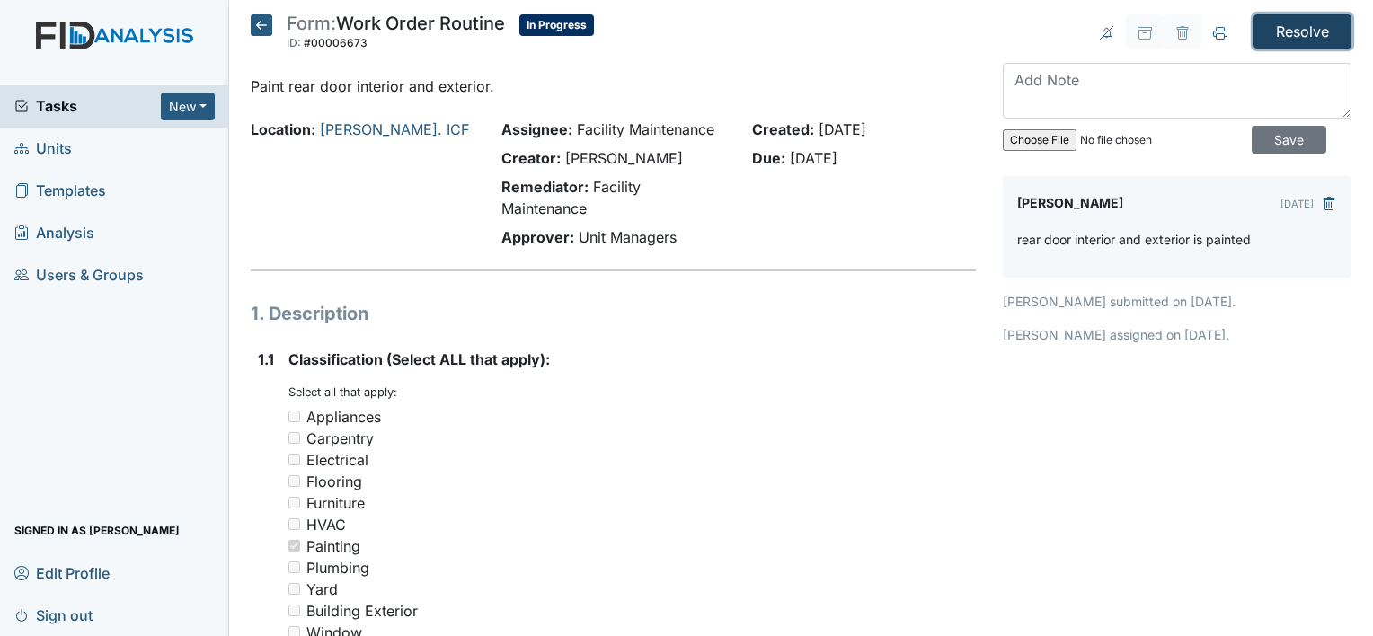
click at [1280, 25] on input "Resolve" at bounding box center [1302, 31] width 98 height 34
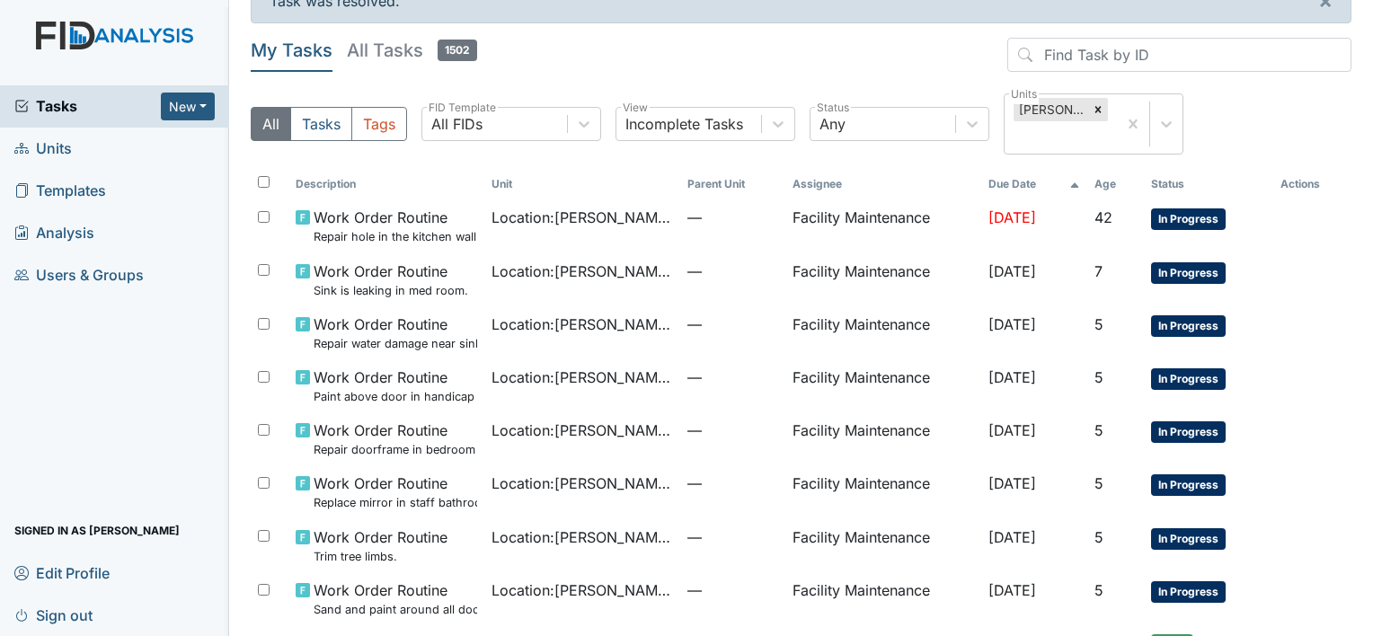
scroll to position [155, 0]
